Goal: Information Seeking & Learning: Learn about a topic

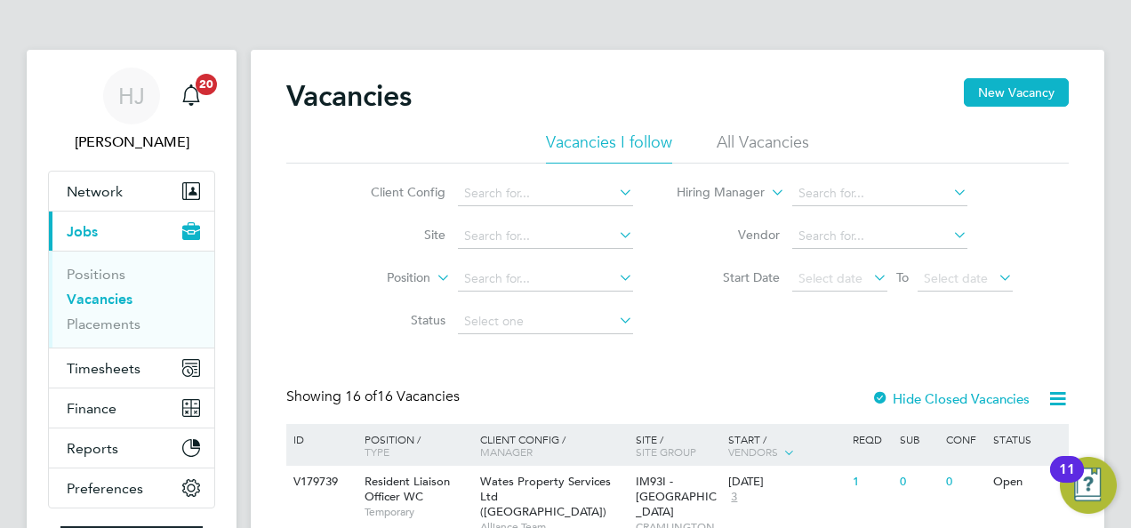
click at [347, 340] on li "Status" at bounding box center [488, 321] width 334 height 43
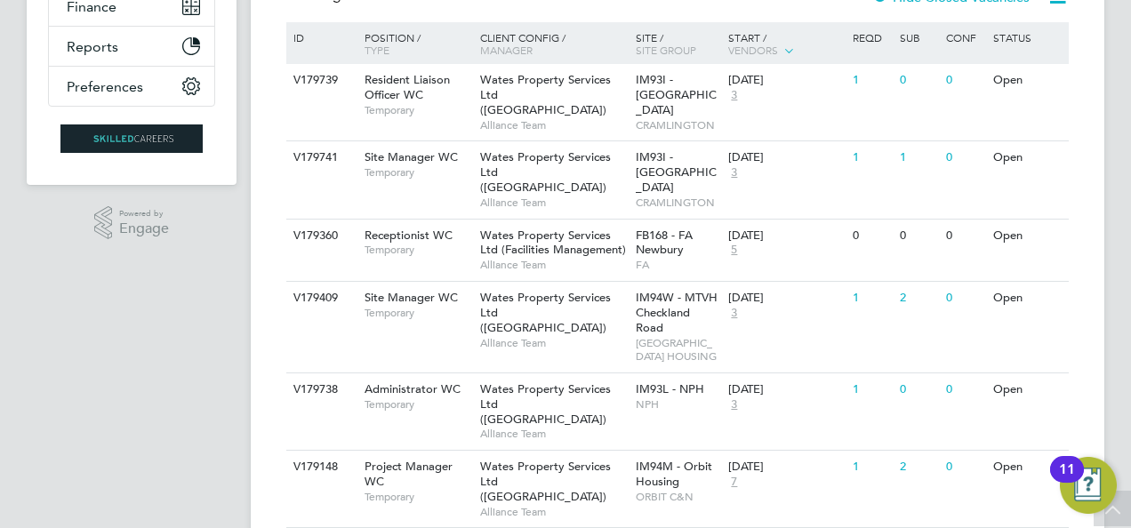
scroll to position [605, 0]
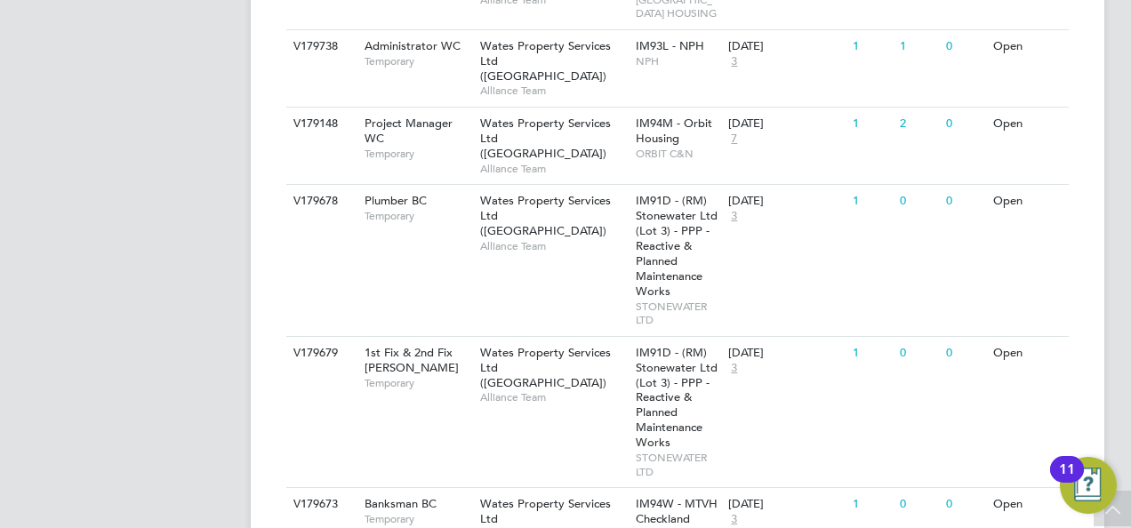
scroll to position [747, 0]
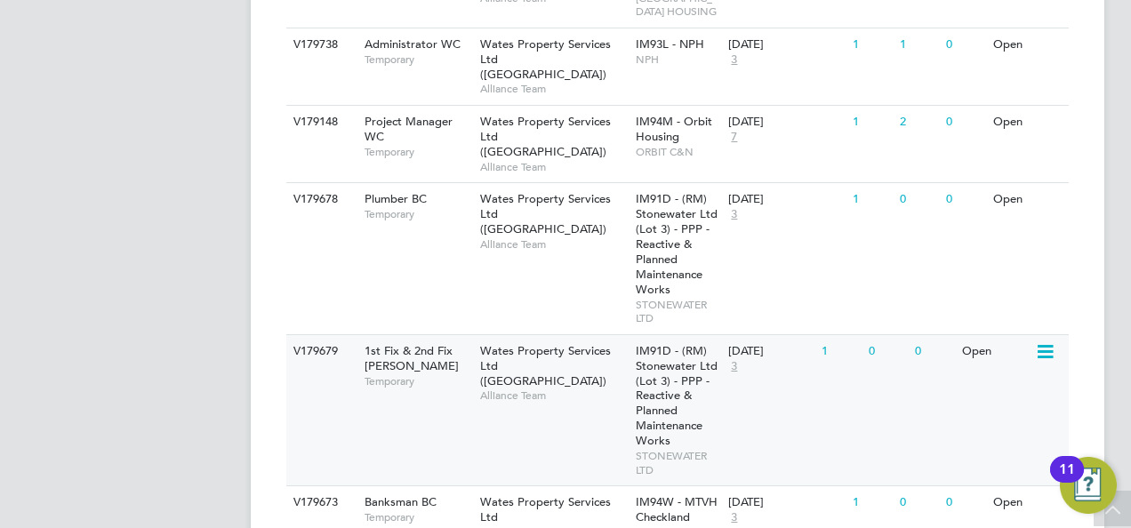
click at [521, 372] on div "V179679 1st Fix & 2nd Fix [PERSON_NAME] Temporary Wates Property Services Ltd (…" at bounding box center [677, 409] width 782 height 151
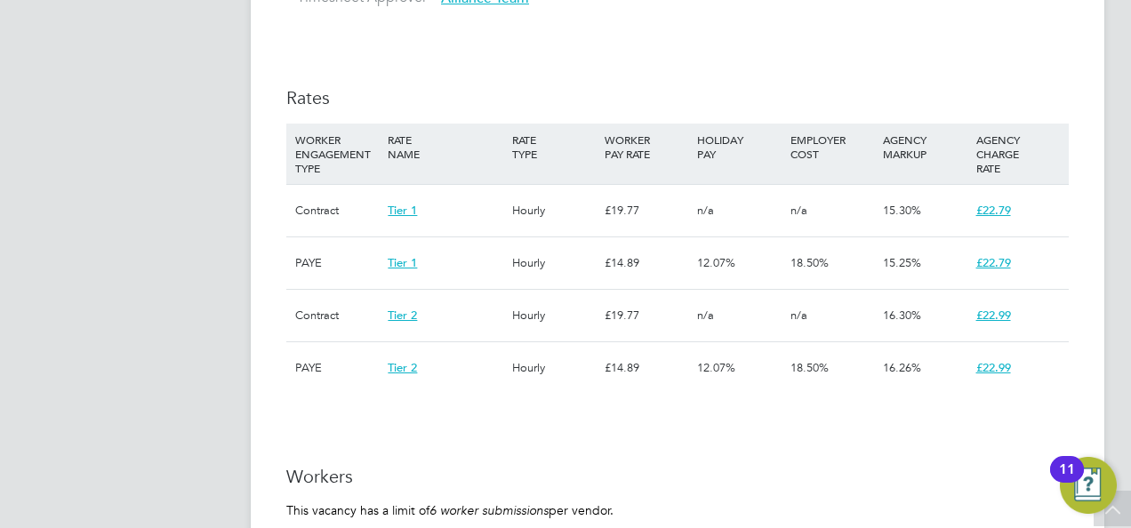
scroll to position [1138, 0]
click at [341, 54] on div "IR35 Determination IR35 Status Disabled for this client. This feature can be en…" at bounding box center [677, 423] width 782 height 2371
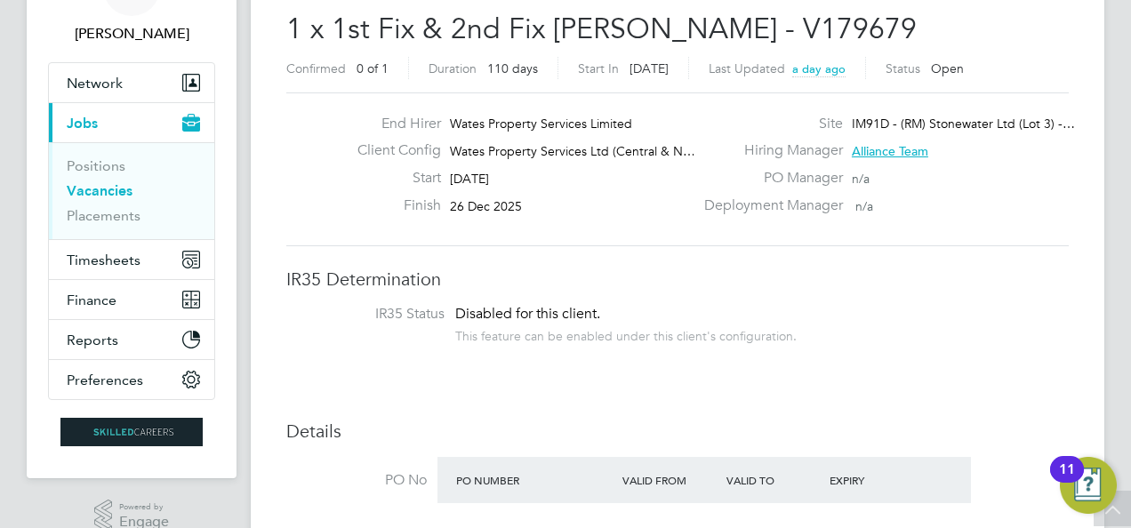
scroll to position [71, 0]
